Goal: Navigation & Orientation: Understand site structure

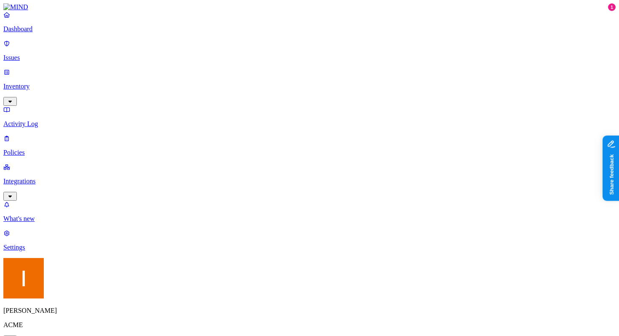
click at [59, 222] on p "What's new" at bounding box center [309, 219] width 612 height 8
click at [55, 83] on p "Inventory" at bounding box center [309, 87] width 612 height 8
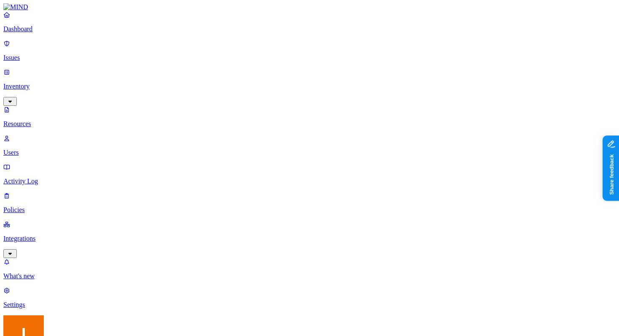
click at [59, 149] on p "Users" at bounding box center [309, 153] width 612 height 8
click at [55, 120] on p "Resources" at bounding box center [309, 124] width 612 height 8
click at [35, 177] on p "Activity Log" at bounding box center [309, 181] width 612 height 8
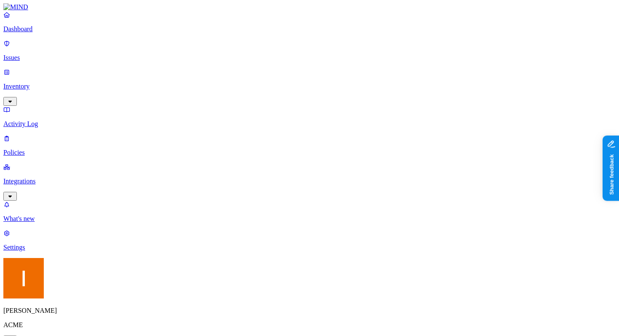
click at [27, 149] on p "Policies" at bounding box center [309, 153] width 612 height 8
click at [39, 177] on p "Integrations" at bounding box center [309, 181] width 612 height 8
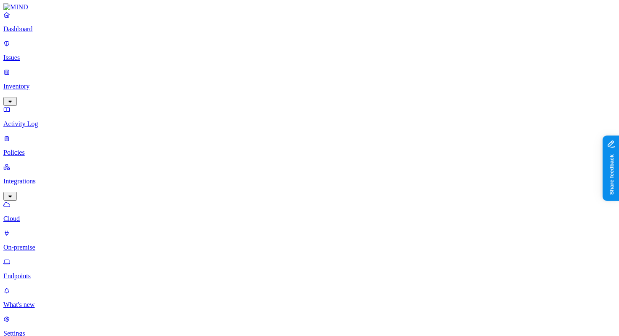
click at [45, 272] on p "Endpoints" at bounding box center [309, 276] width 612 height 8
click at [54, 229] on link "On-premise" at bounding box center [309, 240] width 612 height 22
click at [36, 215] on p "Cloud" at bounding box center [309, 219] width 612 height 8
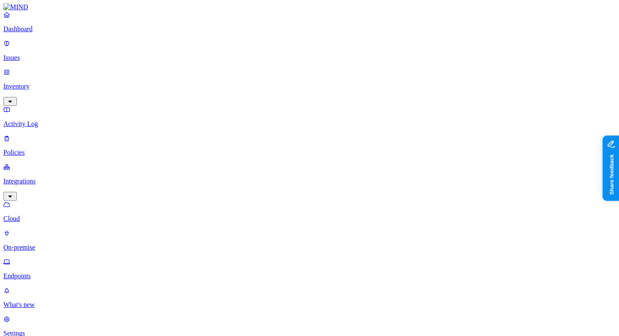
click at [46, 120] on p "Activity Log" at bounding box center [309, 124] width 612 height 8
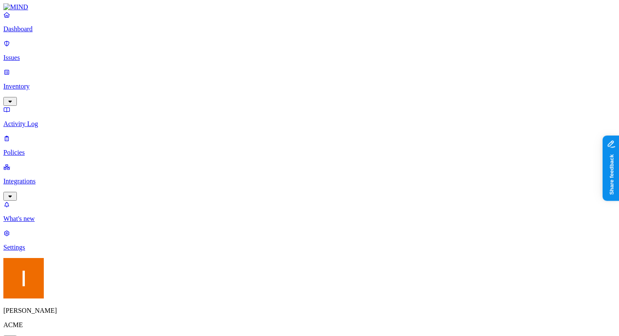
click at [43, 33] on p "Dashboard" at bounding box center [309, 29] width 612 height 8
